Goal: Entertainment & Leisure: Consume media (video, audio)

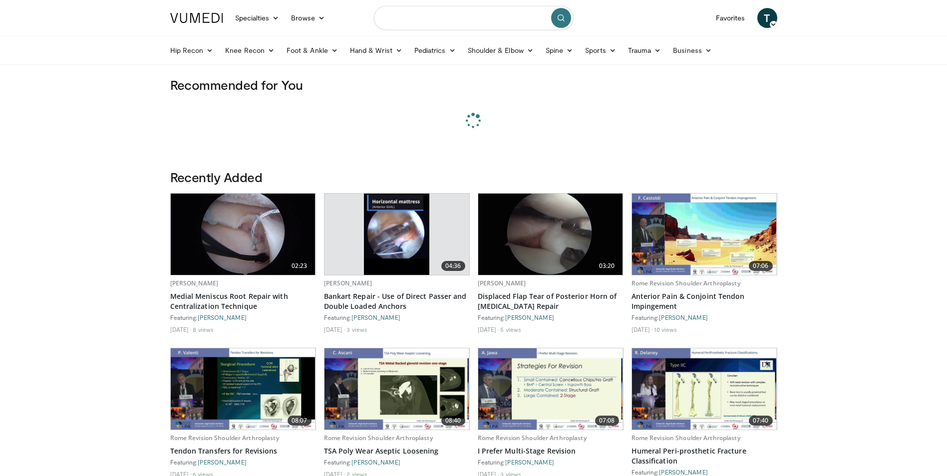
click at [419, 19] on input "Search topics, interventions" at bounding box center [474, 18] width 200 height 24
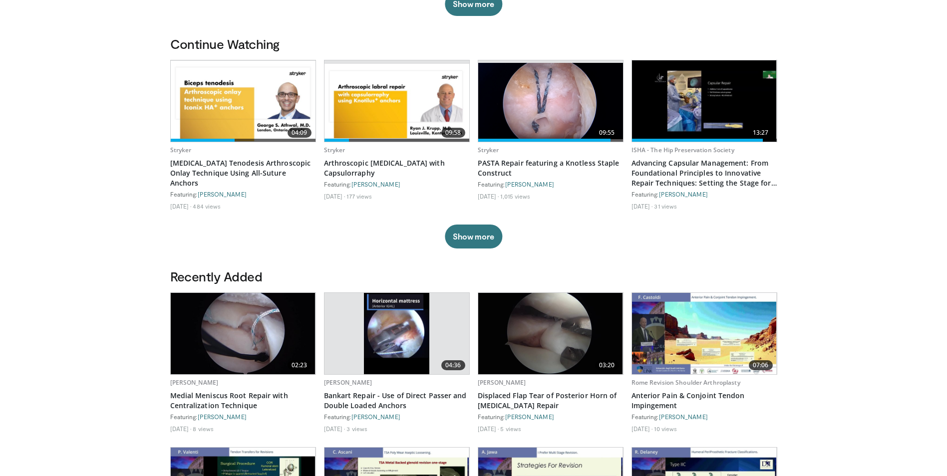
scroll to position [233, 0]
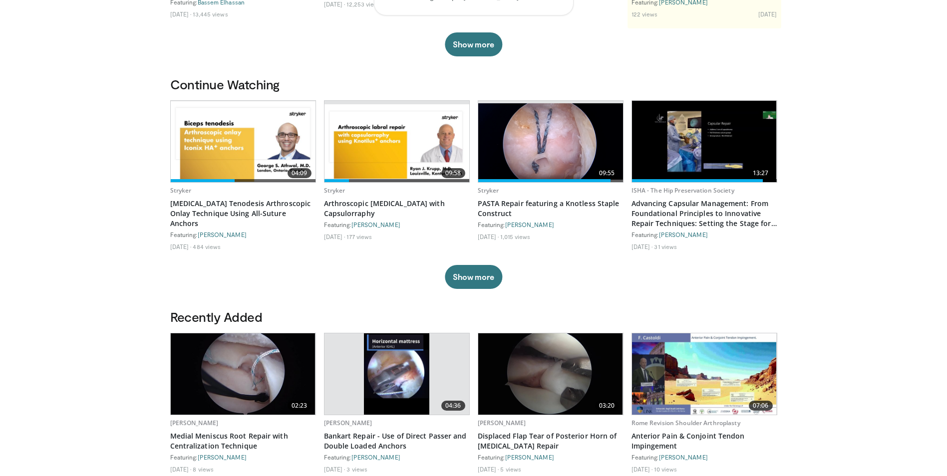
click at [567, 136] on img at bounding box center [550, 141] width 145 height 76
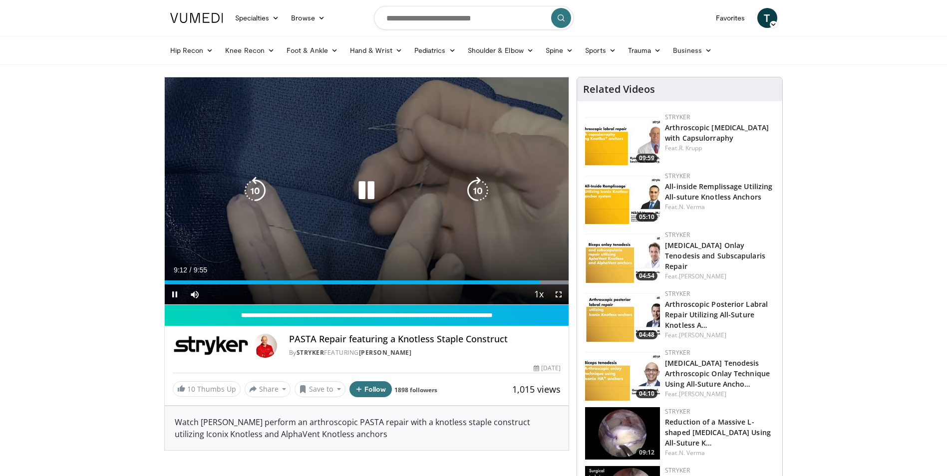
click at [346, 175] on div "10 seconds Tap to unmute" at bounding box center [367, 190] width 404 height 227
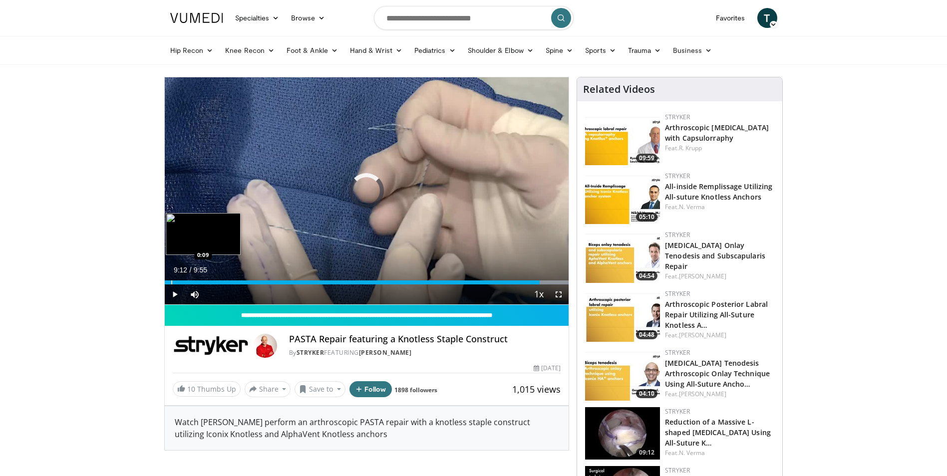
click at [171, 281] on div "Progress Bar" at bounding box center [171, 282] width 1 height 4
